Goal: Information Seeking & Learning: Learn about a topic

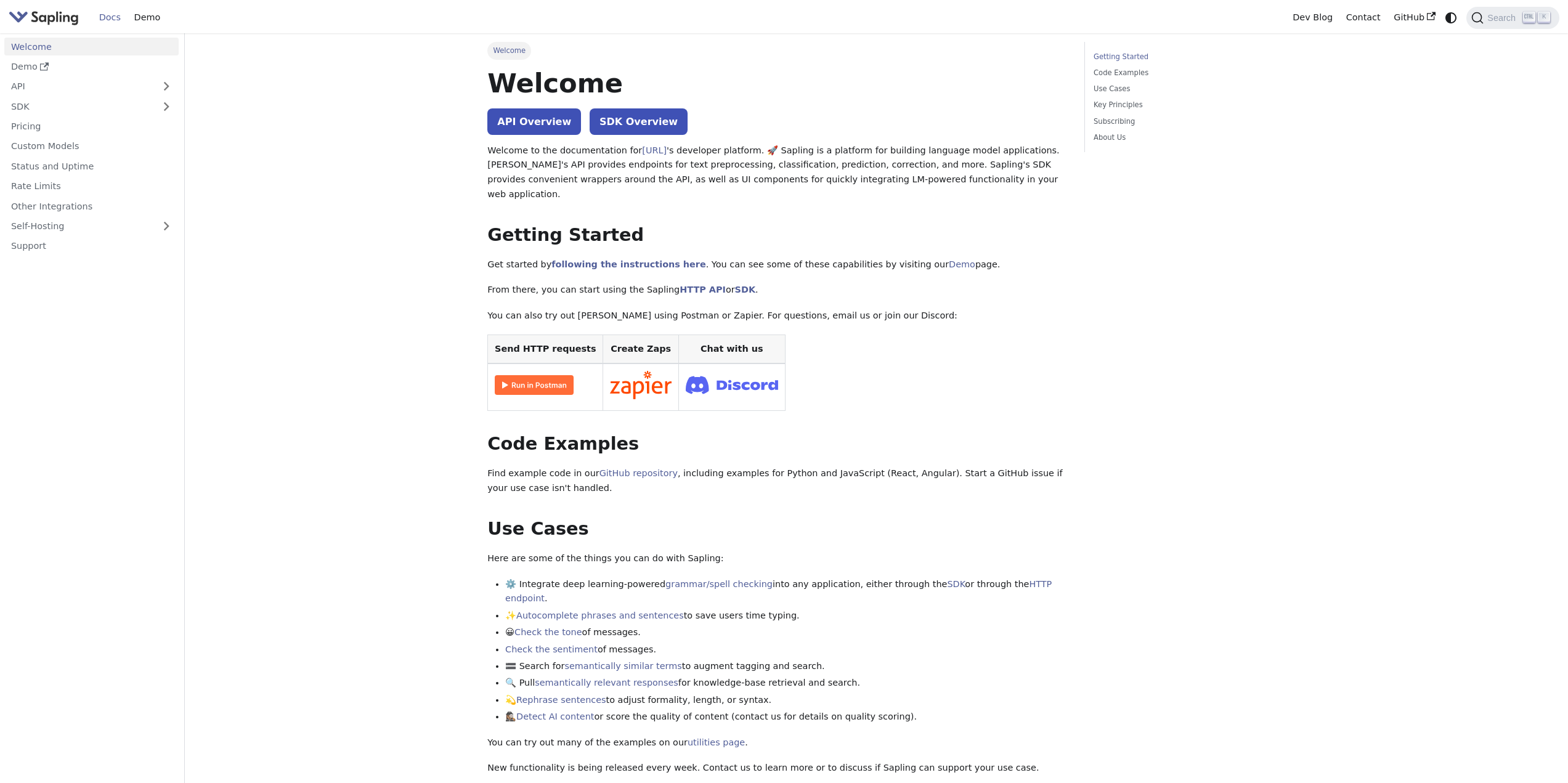
click at [1475, 188] on main "Welcome On this page Welcome API Overview SDK Overview Welcome to the documenta…" at bounding box center [876, 698] width 1383 height 1330
